Goal: Information Seeking & Learning: Find specific fact

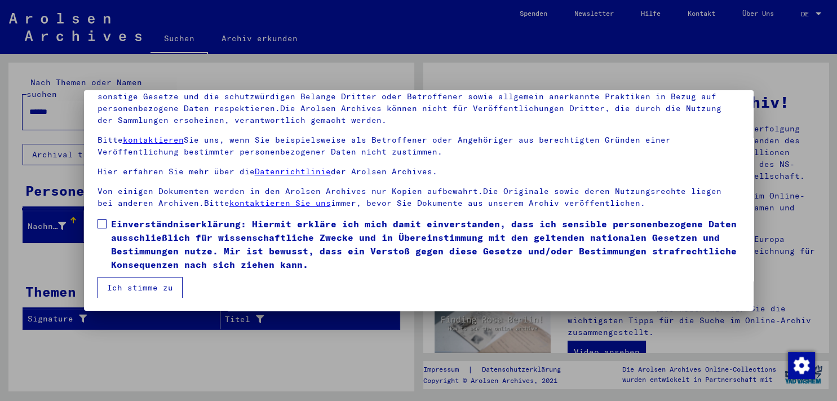
scroll to position [96, 0]
click at [101, 220] on span at bounding box center [101, 223] width 9 height 9
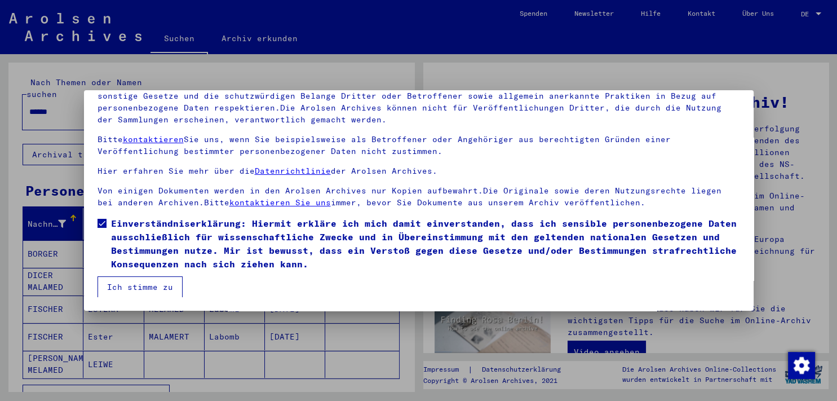
click at [129, 285] on button "Ich stimme zu" at bounding box center [139, 286] width 85 height 21
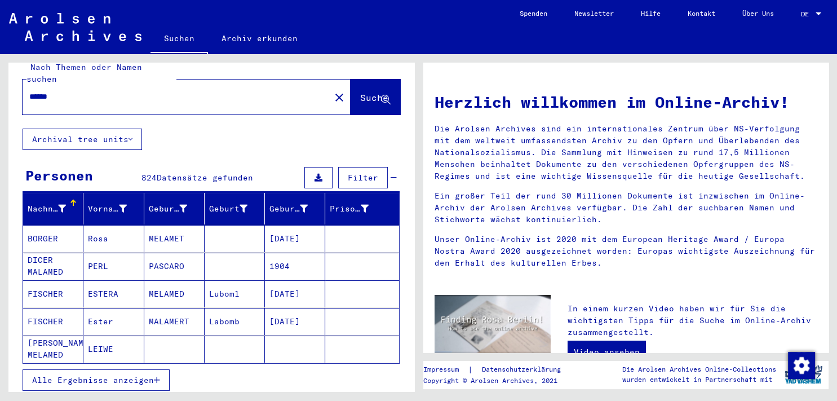
scroll to position [0, 0]
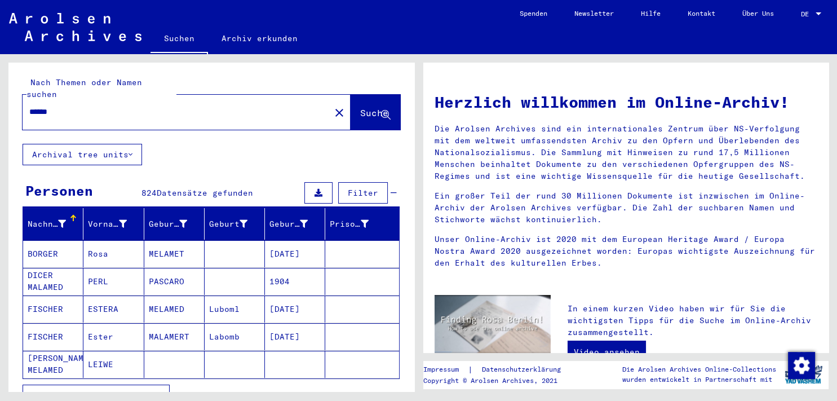
click at [29, 100] on div "******" at bounding box center [170, 111] width 294 height 25
click at [29, 106] on input "******" at bounding box center [172, 112] width 287 height 12
type input "**********"
click at [360, 107] on span "Suche" at bounding box center [374, 112] width 28 height 11
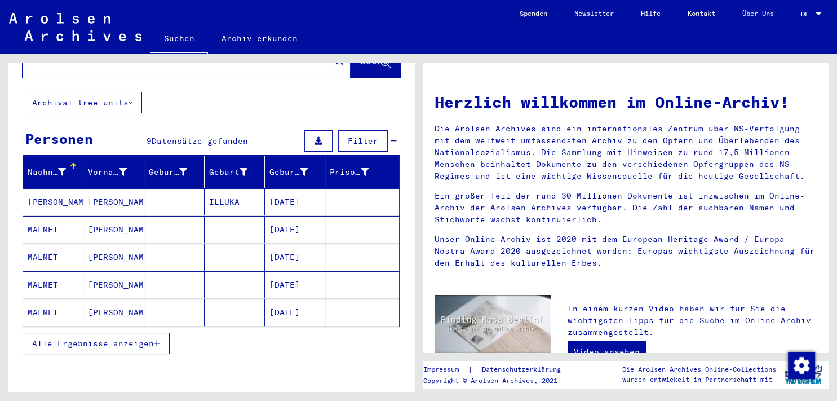
scroll to position [30, 0]
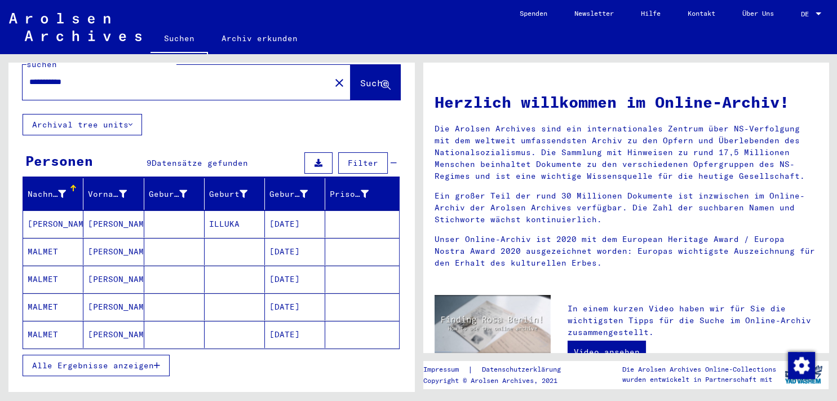
click at [50, 210] on mat-cell "[PERSON_NAME]" at bounding box center [53, 223] width 60 height 27
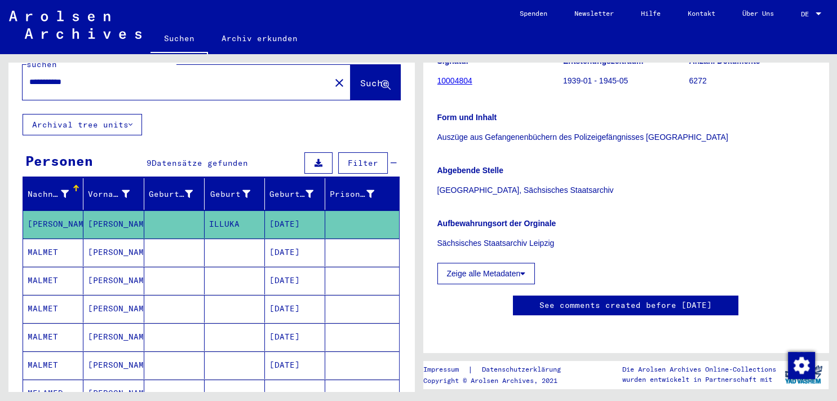
scroll to position [187, 0]
click at [42, 238] on mat-cell "MALMET" at bounding box center [53, 252] width 60 height 28
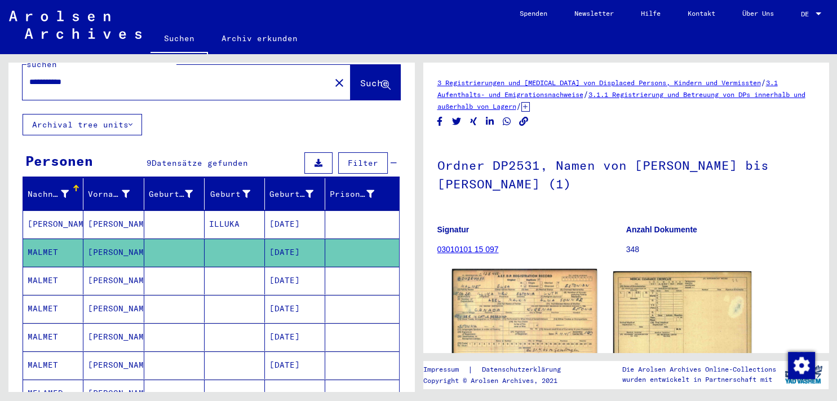
click at [505, 298] on img at bounding box center [523, 315] width 145 height 92
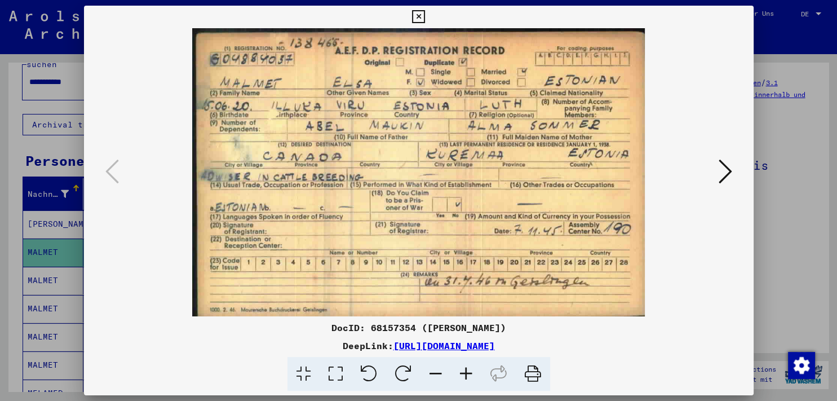
click at [770, 111] on div at bounding box center [418, 200] width 837 height 401
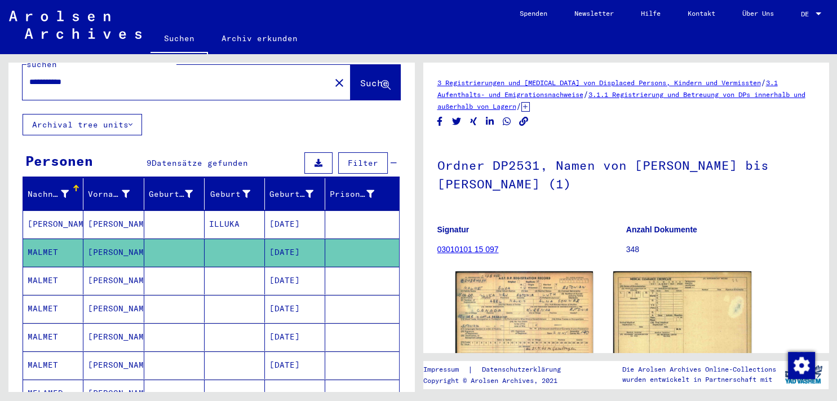
click at [47, 267] on mat-cell "MALMET" at bounding box center [53, 281] width 60 height 28
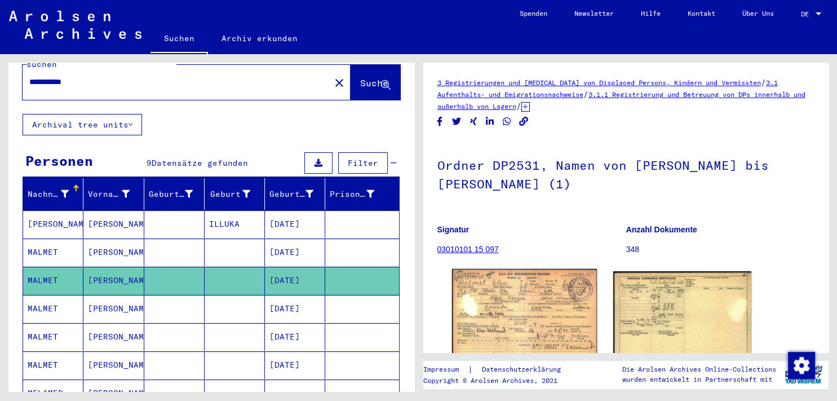
click at [534, 309] on img at bounding box center [523, 314] width 145 height 91
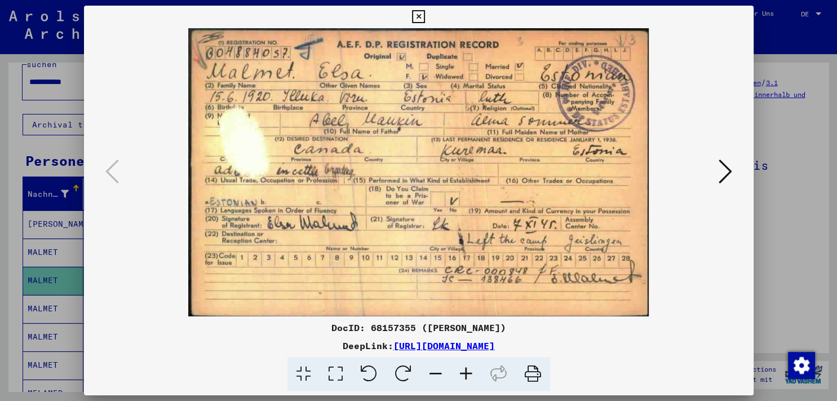
click at [425, 17] on icon at bounding box center [418, 17] width 13 height 14
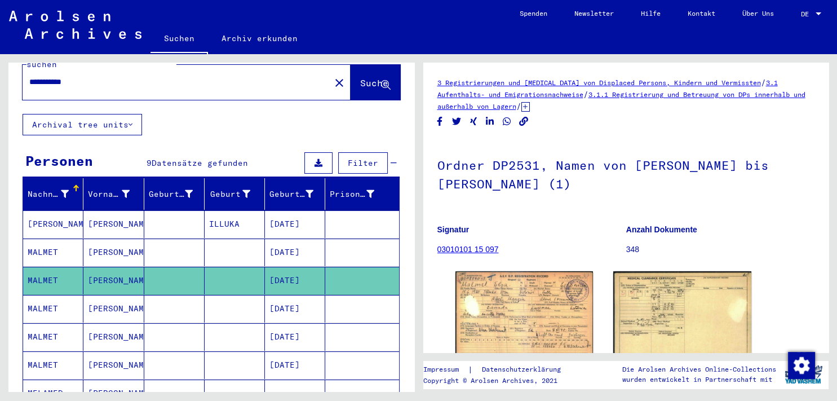
click at [53, 295] on mat-cell "MALMET" at bounding box center [53, 309] width 60 height 28
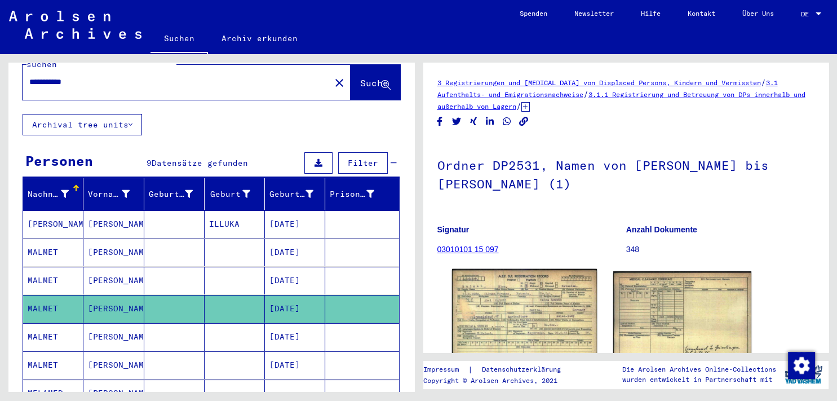
click at [517, 312] on img at bounding box center [523, 314] width 145 height 91
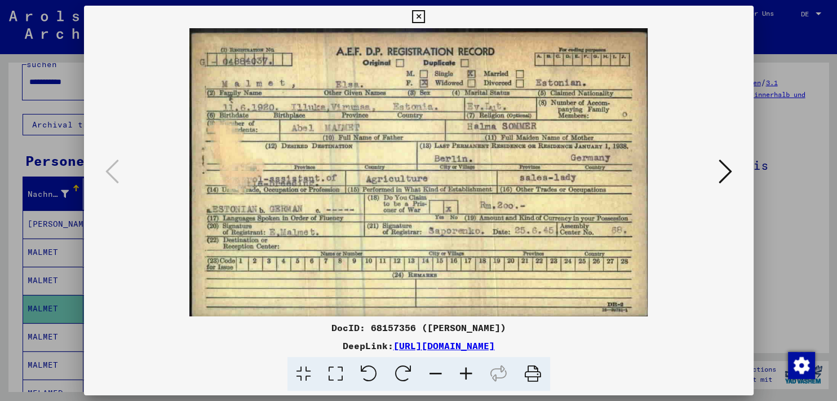
click at [425, 14] on icon at bounding box center [418, 17] width 13 height 14
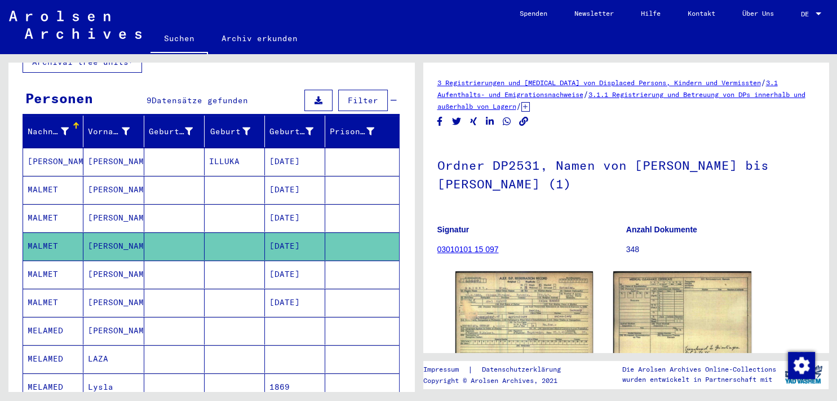
scroll to position [92, 0]
click at [37, 260] on mat-cell "MALMET" at bounding box center [53, 274] width 60 height 28
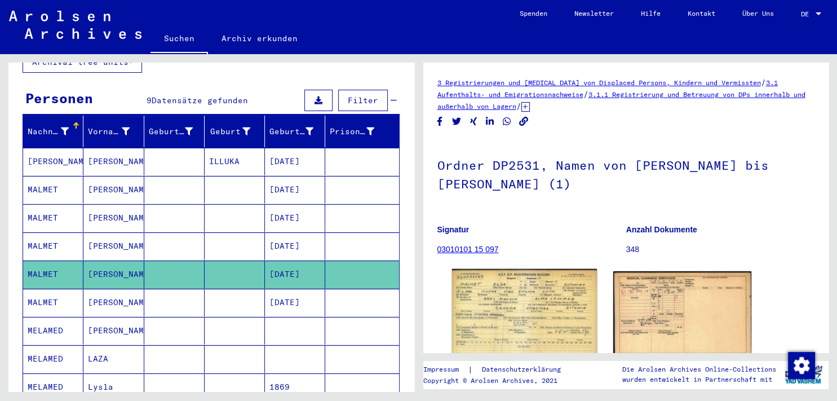
click at [540, 305] on img at bounding box center [523, 314] width 145 height 91
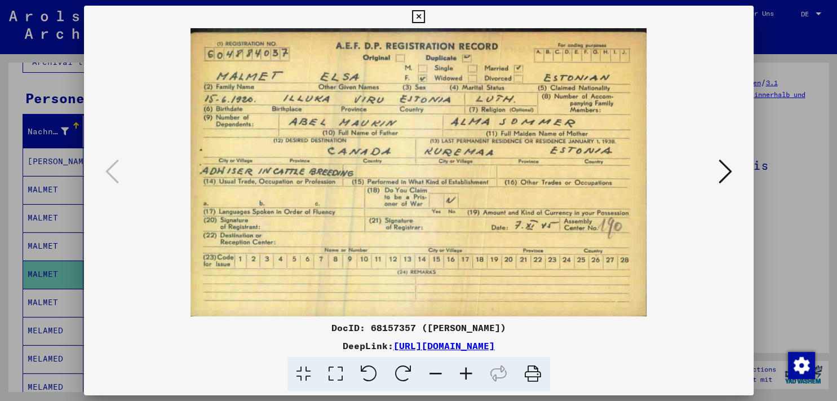
click at [425, 16] on icon at bounding box center [418, 17] width 13 height 14
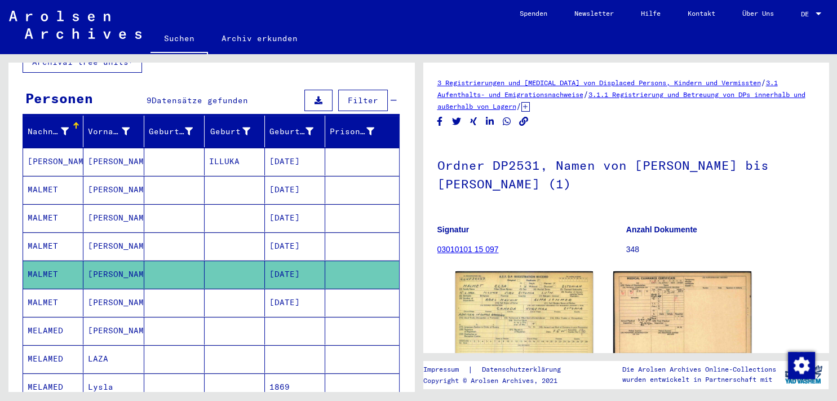
click at [49, 289] on mat-cell "MALMET" at bounding box center [53, 303] width 60 height 28
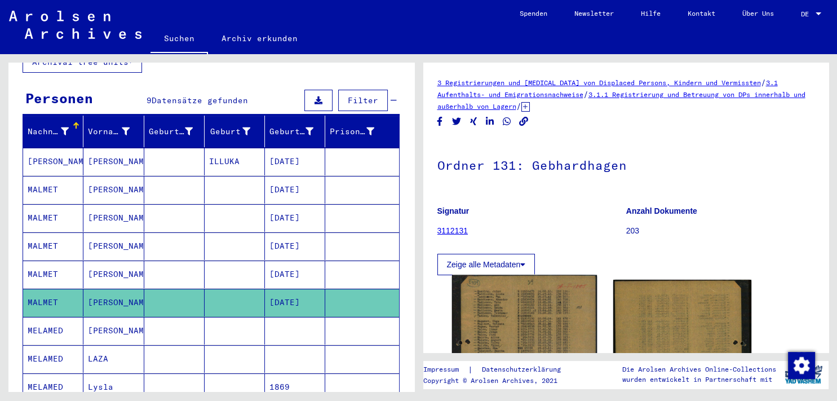
click at [541, 318] on img at bounding box center [523, 372] width 145 height 194
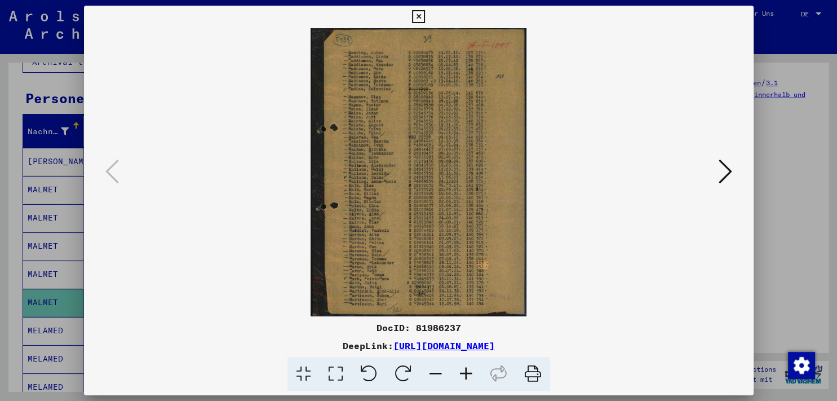
click at [425, 15] on icon at bounding box center [418, 17] width 13 height 14
